Goal: Information Seeking & Learning: Find specific fact

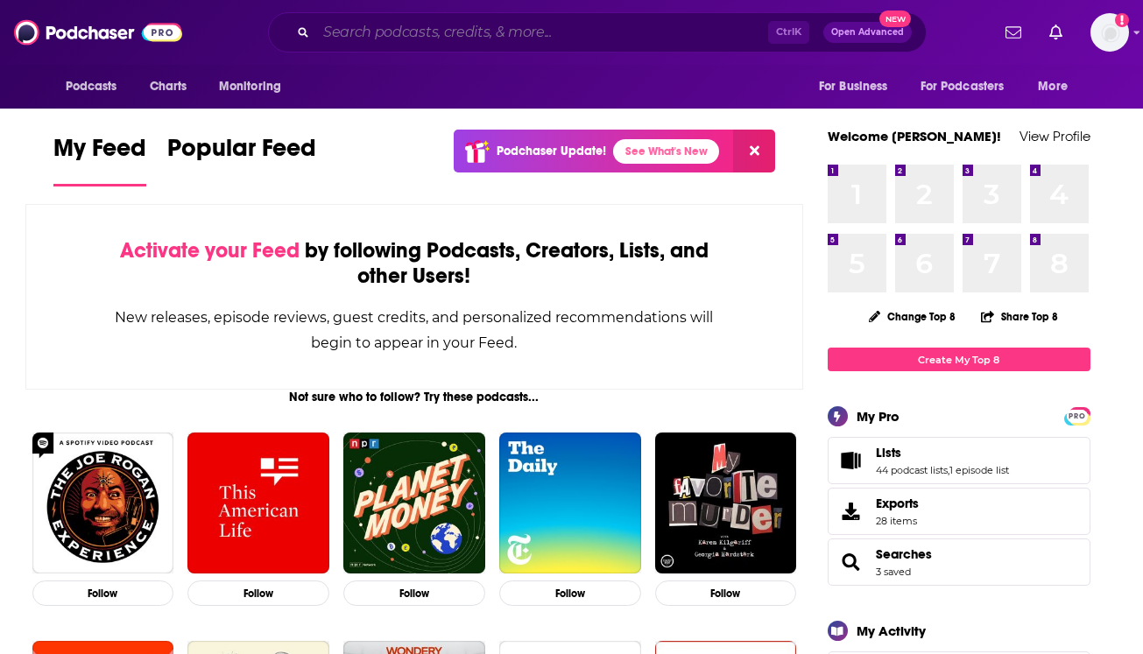
click at [384, 45] on input "Search podcasts, credits, & more..." at bounding box center [542, 32] width 452 height 28
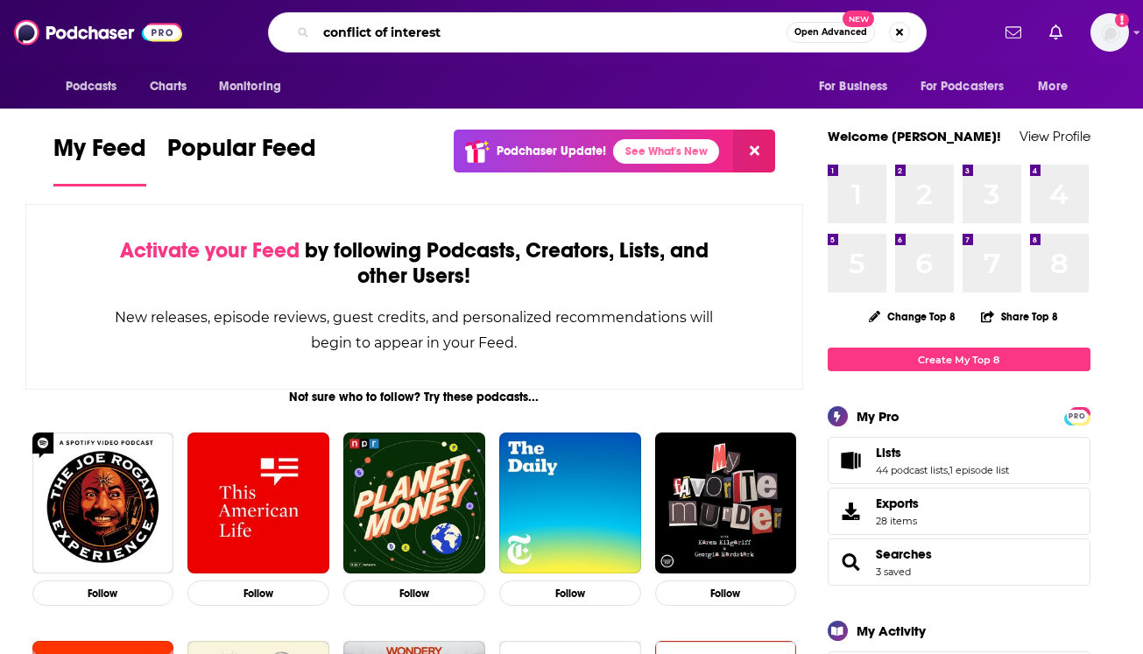
type input "conflict of interest"
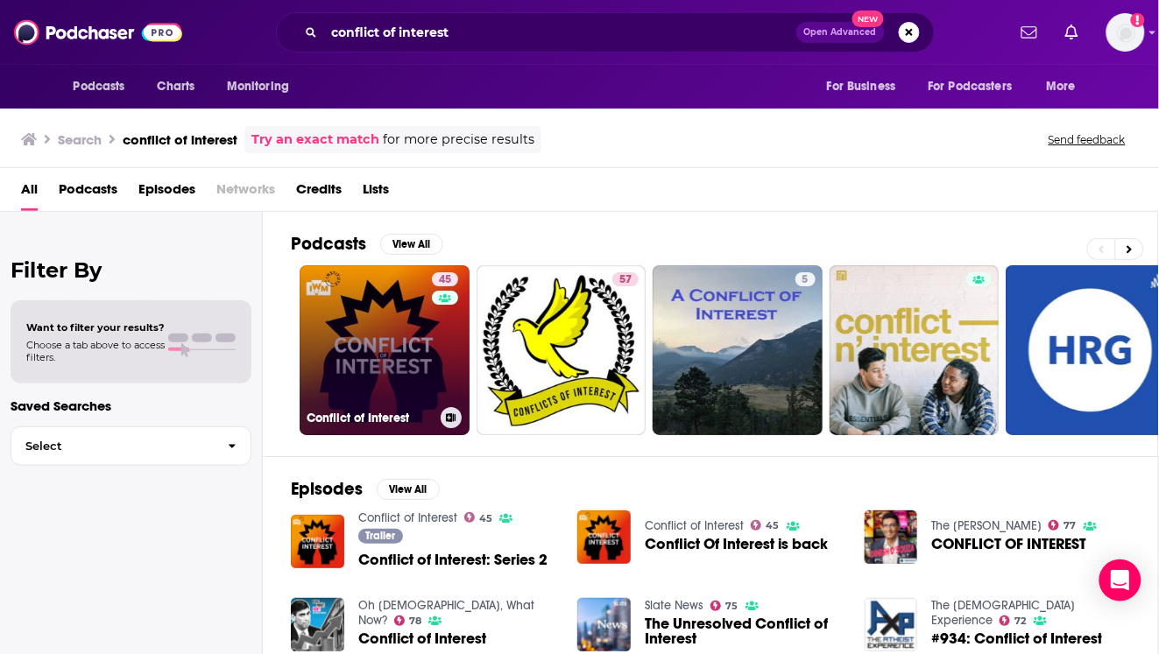
click at [399, 342] on link "45 Conflict of Interest" at bounding box center [385, 350] width 170 height 170
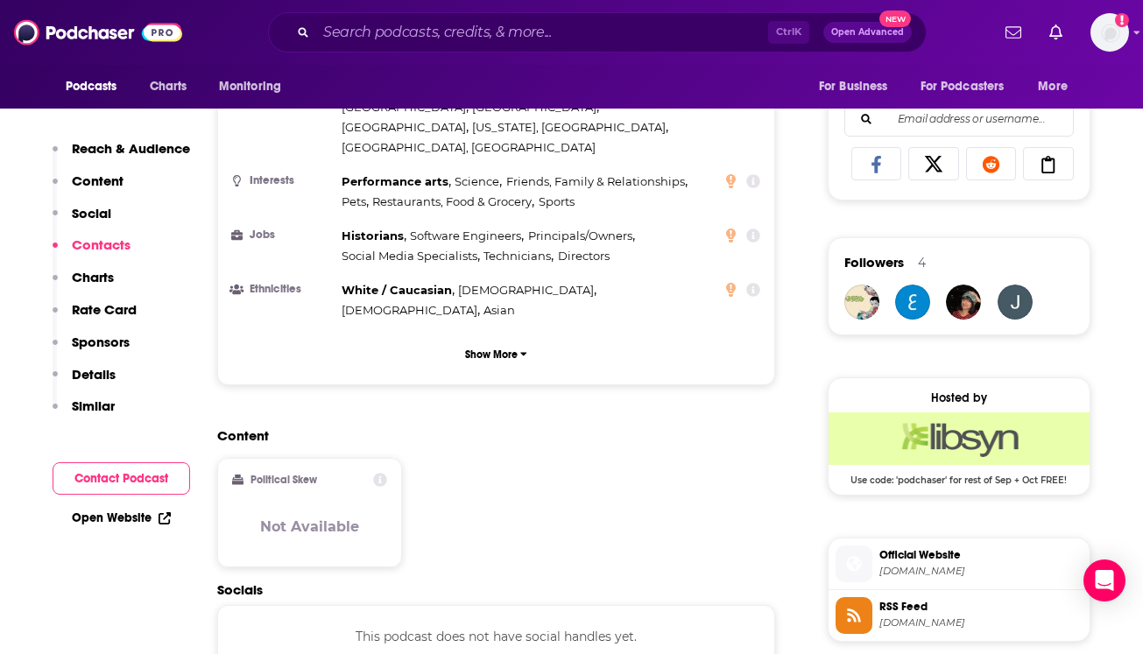
scroll to position [1533, 0]
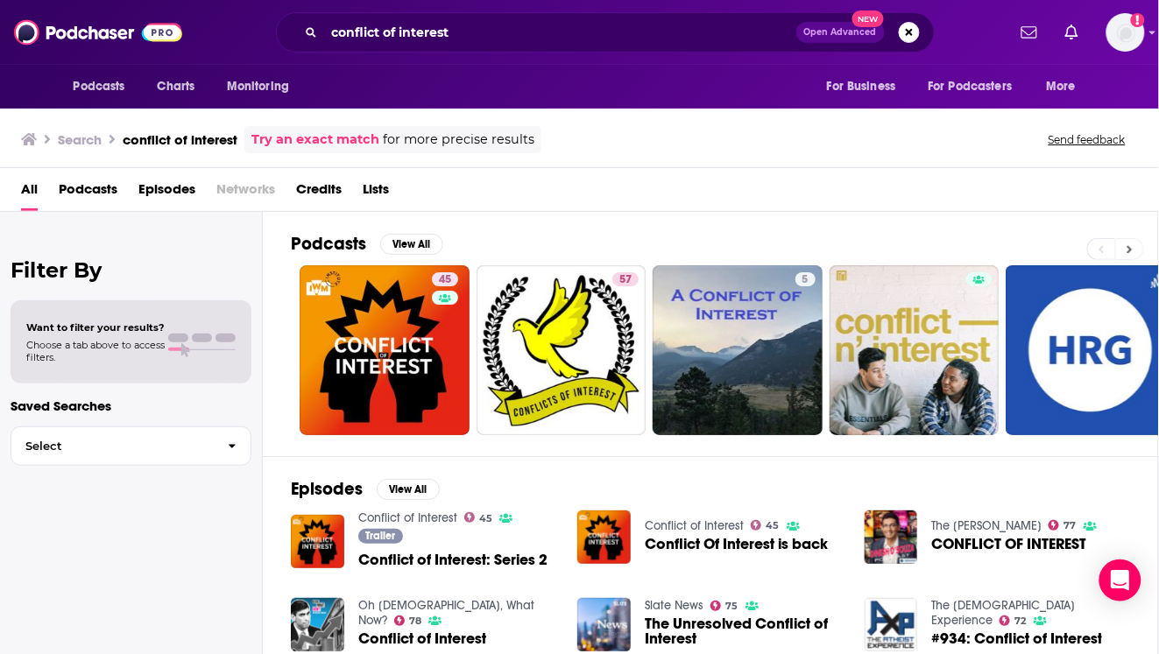
click at [1131, 247] on icon at bounding box center [1129, 249] width 6 height 12
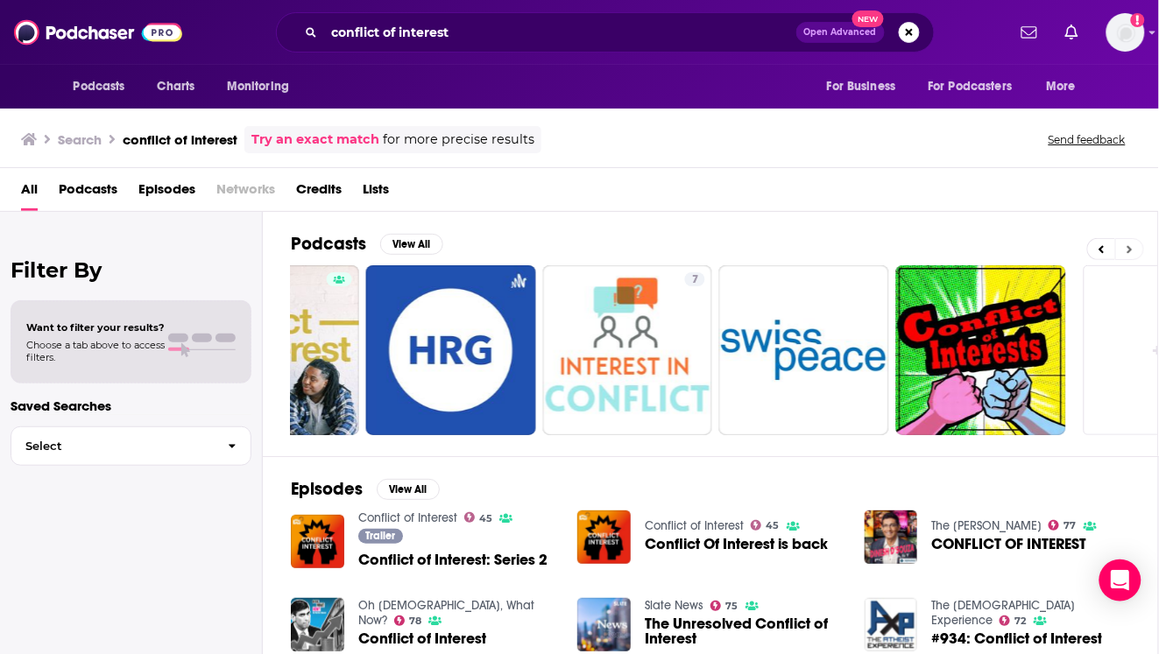
scroll to position [0, 741]
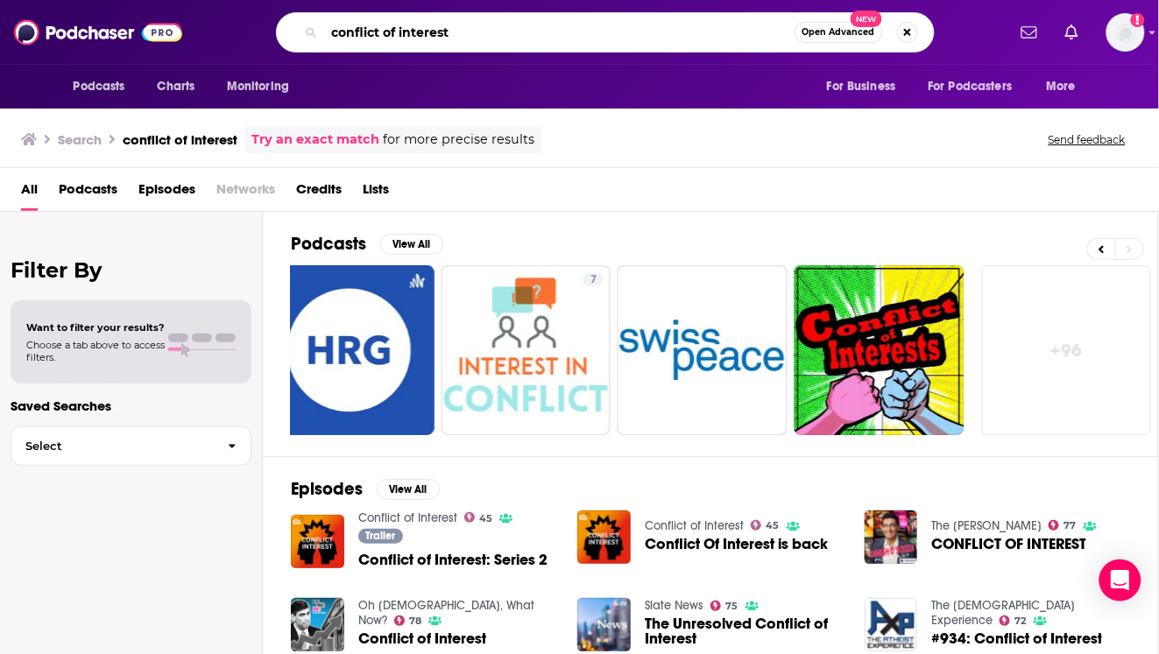
click at [659, 41] on input "conflict of interest" at bounding box center [559, 32] width 470 height 28
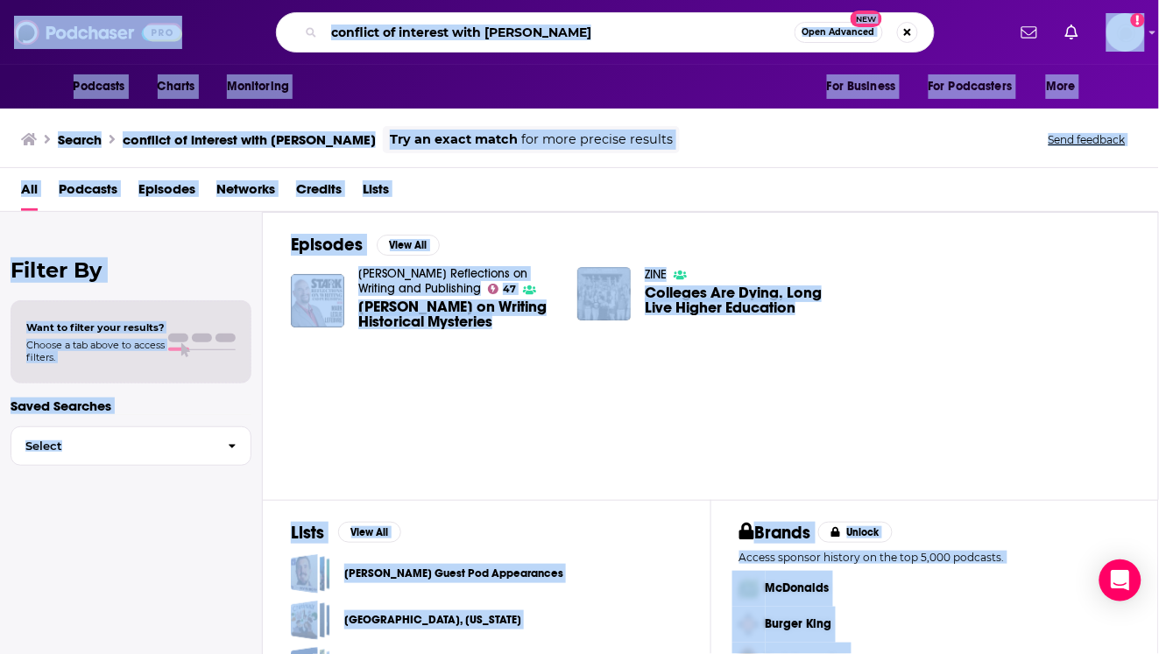
click at [659, 41] on input "conflict of interest with [PERSON_NAME]" at bounding box center [559, 32] width 470 height 28
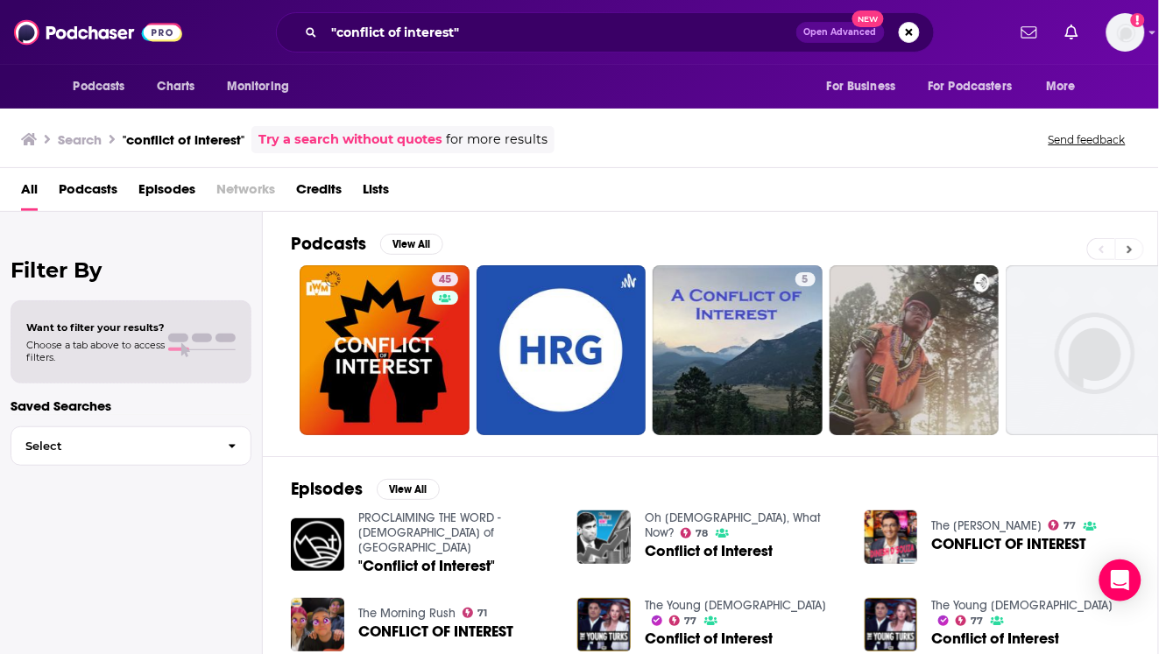
click at [1132, 243] on icon at bounding box center [1129, 249] width 6 height 12
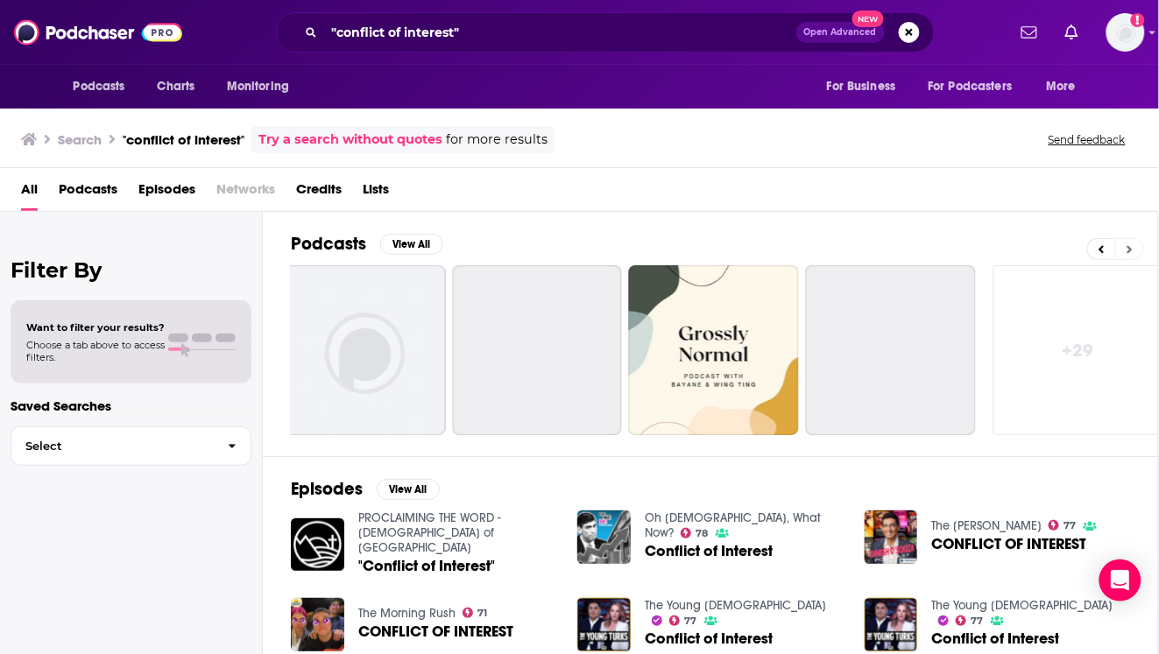
scroll to position [0, 741]
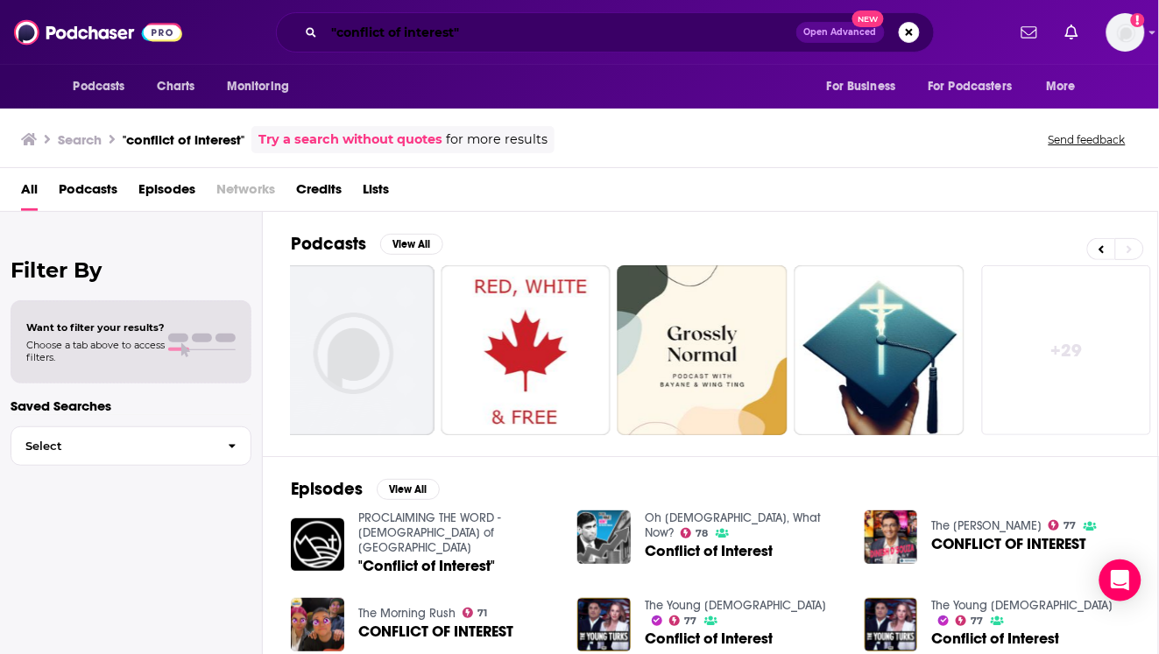
click at [405, 19] on input ""conflict of interest"" at bounding box center [560, 32] width 472 height 28
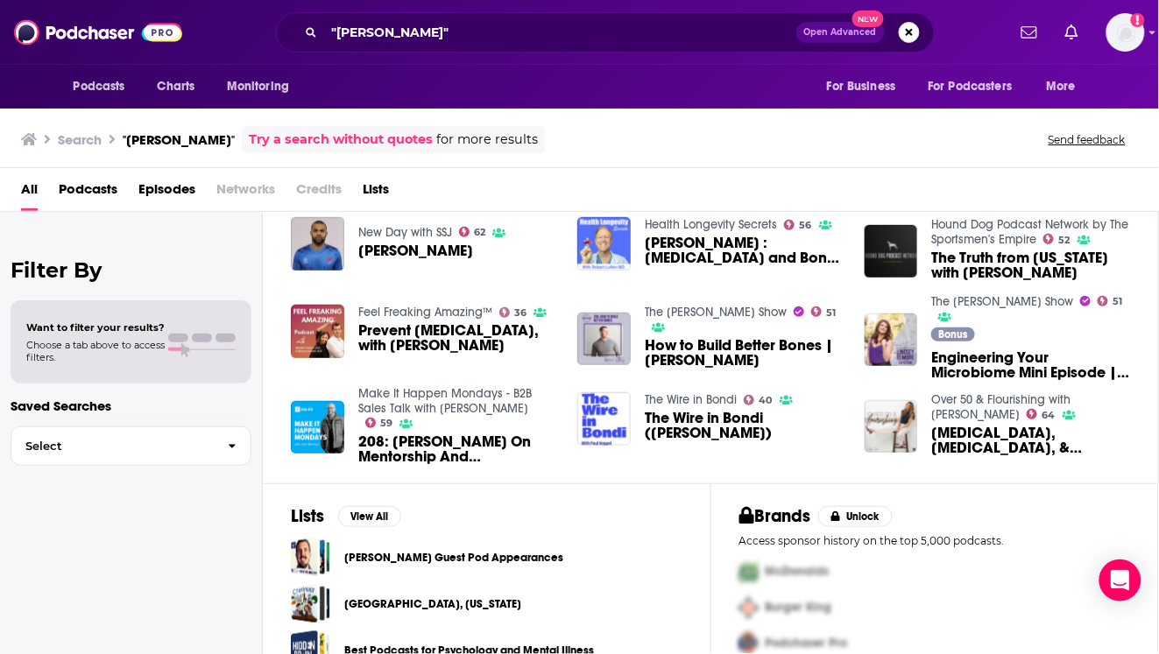
scroll to position [330, 0]
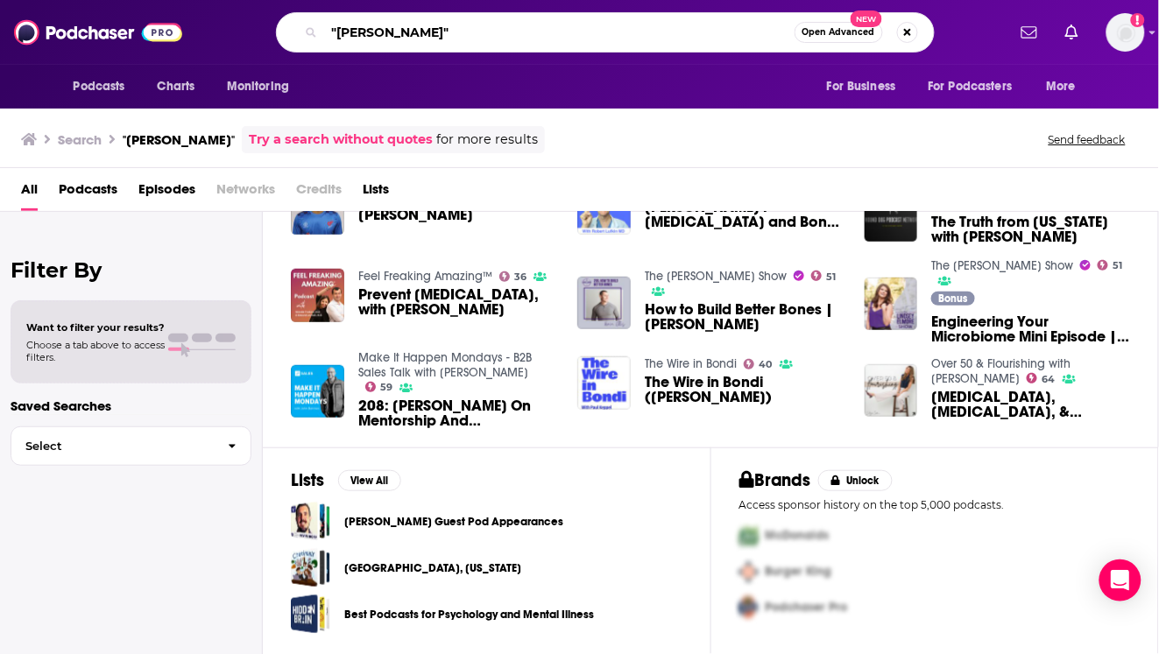
click at [392, 31] on input ""[PERSON_NAME]"" at bounding box center [559, 32] width 470 height 28
type input "[PERSON_NAME] strategy"
